Goal: Information Seeking & Learning: Understand process/instructions

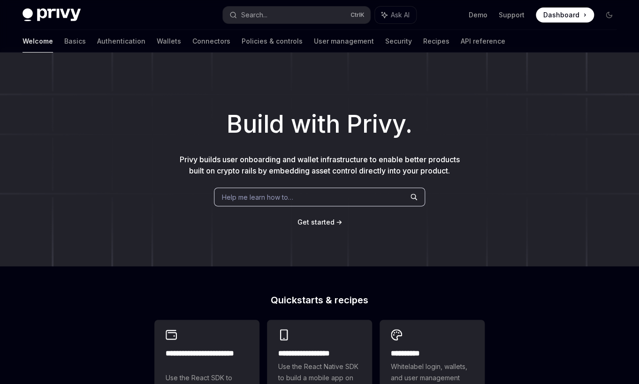
click at [64, 41] on link "Basics" at bounding box center [75, 41] width 22 height 23
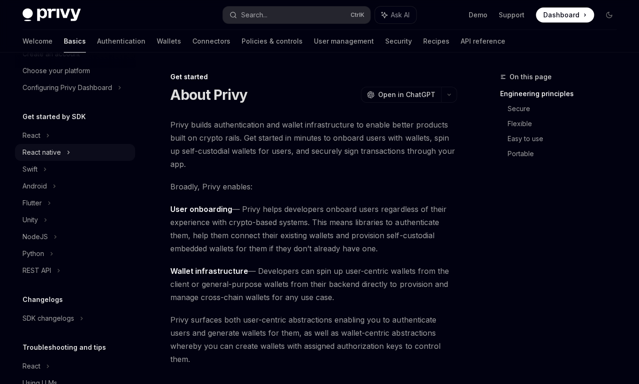
scroll to position [55, 0]
click at [38, 137] on div "React" at bounding box center [32, 135] width 18 height 11
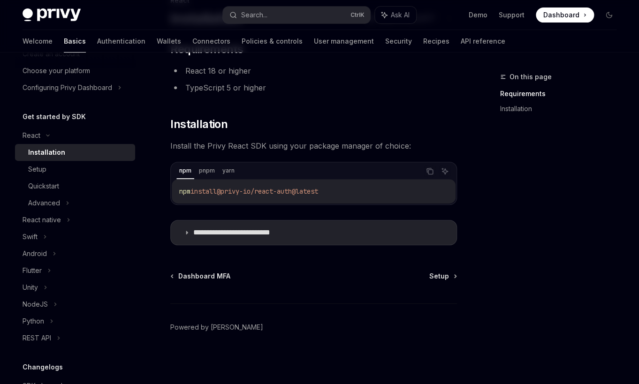
scroll to position [77, 0]
drag, startPoint x: 43, startPoint y: 174, endPoint x: 98, endPoint y: 189, distance: 57.1
click at [42, 174] on div "Setup" at bounding box center [37, 169] width 18 height 11
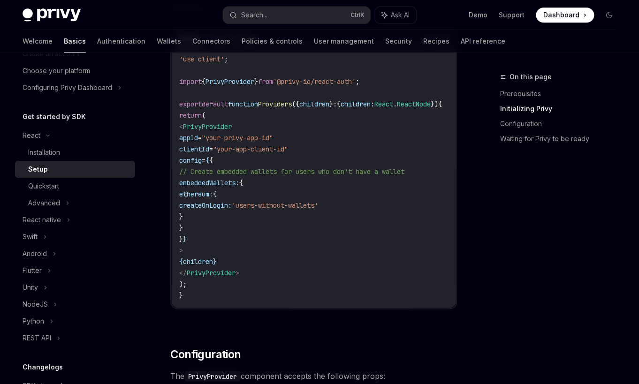
scroll to position [363, 0]
click at [64, 188] on div "Quickstart" at bounding box center [78, 186] width 101 height 11
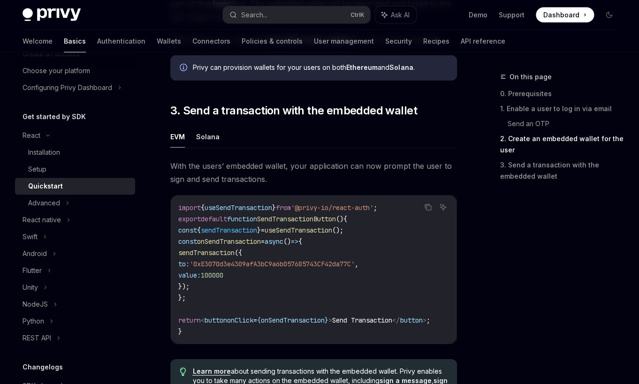
scroll to position [787, 0]
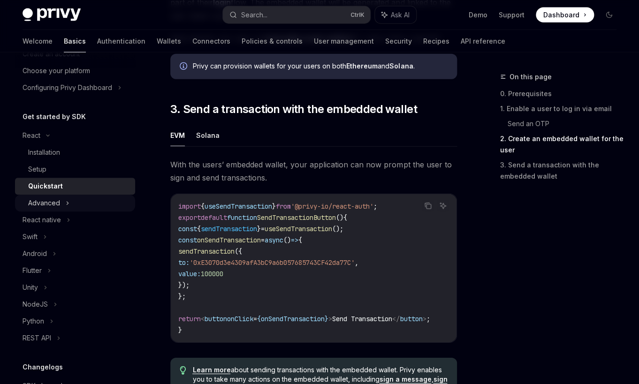
click at [57, 207] on div "Advanced" at bounding box center [44, 202] width 32 height 11
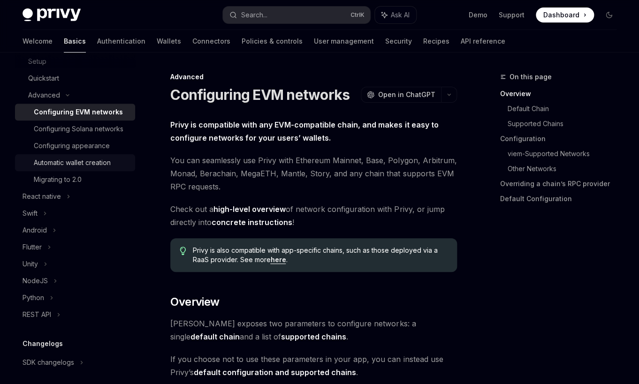
scroll to position [165, 0]
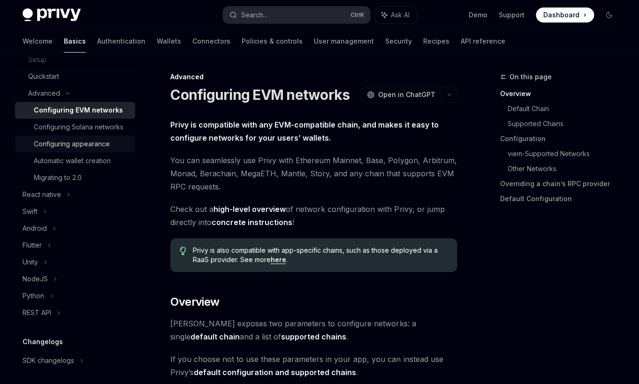
click at [87, 146] on div "Configuring appearance" at bounding box center [72, 143] width 76 height 11
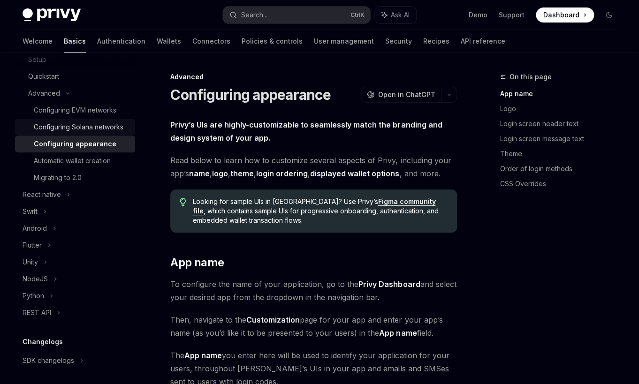
click at [85, 129] on div "Configuring Solana networks" at bounding box center [79, 126] width 90 height 11
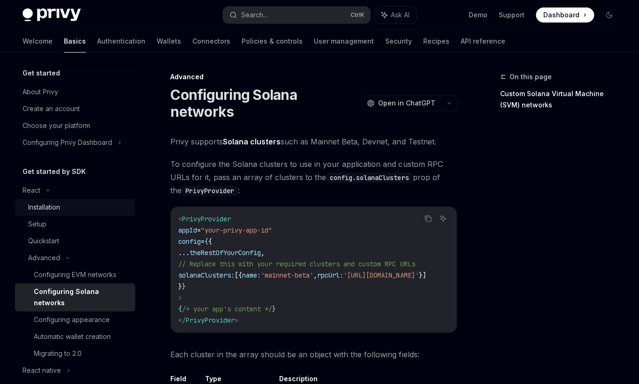
click at [74, 203] on div "Installation" at bounding box center [78, 207] width 101 height 11
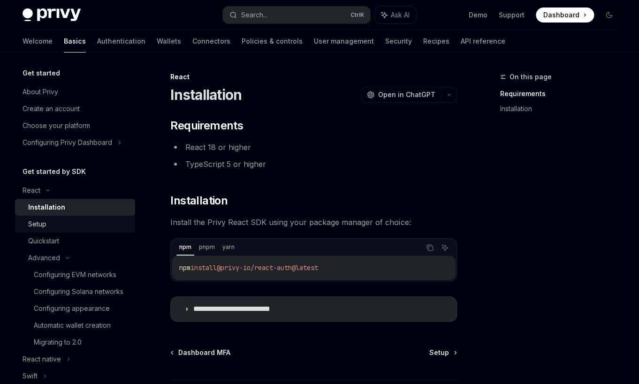
click at [67, 221] on div "Setup" at bounding box center [78, 224] width 101 height 11
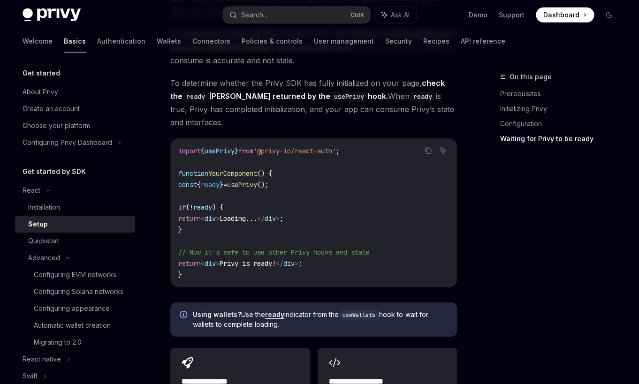
scroll to position [1029, 0]
drag, startPoint x: 207, startPoint y: 234, endPoint x: 178, endPoint y: 205, distance: 41.1
click at [178, 205] on div "import { usePrivy } from '@privy-io/react-auth' ; function YourComponent () { c…" at bounding box center [314, 212] width 286 height 148
click at [308, 250] on span "// Now it's safe to use other Privy hooks and state" at bounding box center [273, 251] width 191 height 8
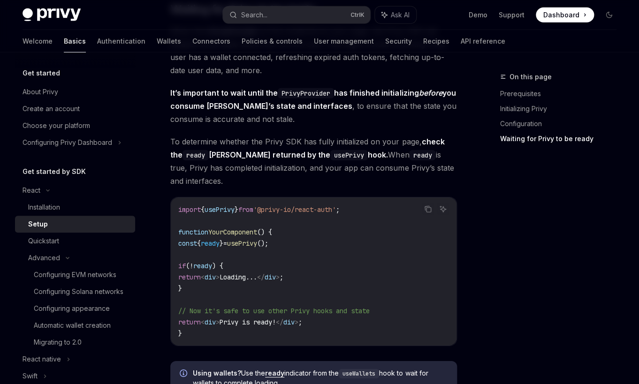
scroll to position [968, 0]
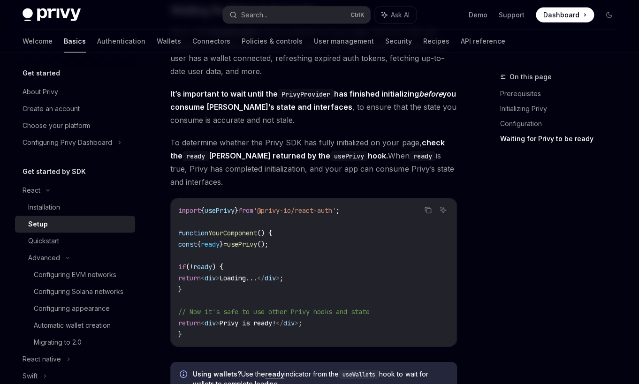
drag, startPoint x: 171, startPoint y: 144, endPoint x: 327, endPoint y: 180, distance: 160.2
click at [327, 180] on span "To determine whether the Privy SDK has fully initialized on your page, check th…" at bounding box center [313, 162] width 287 height 53
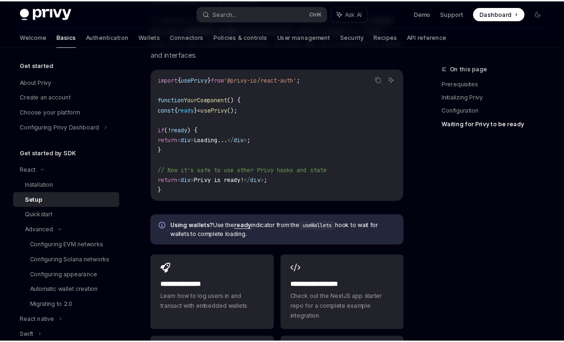
scroll to position [1089, 0]
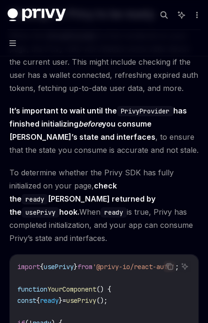
type textarea "*"
